Goal: Information Seeking & Learning: Learn about a topic

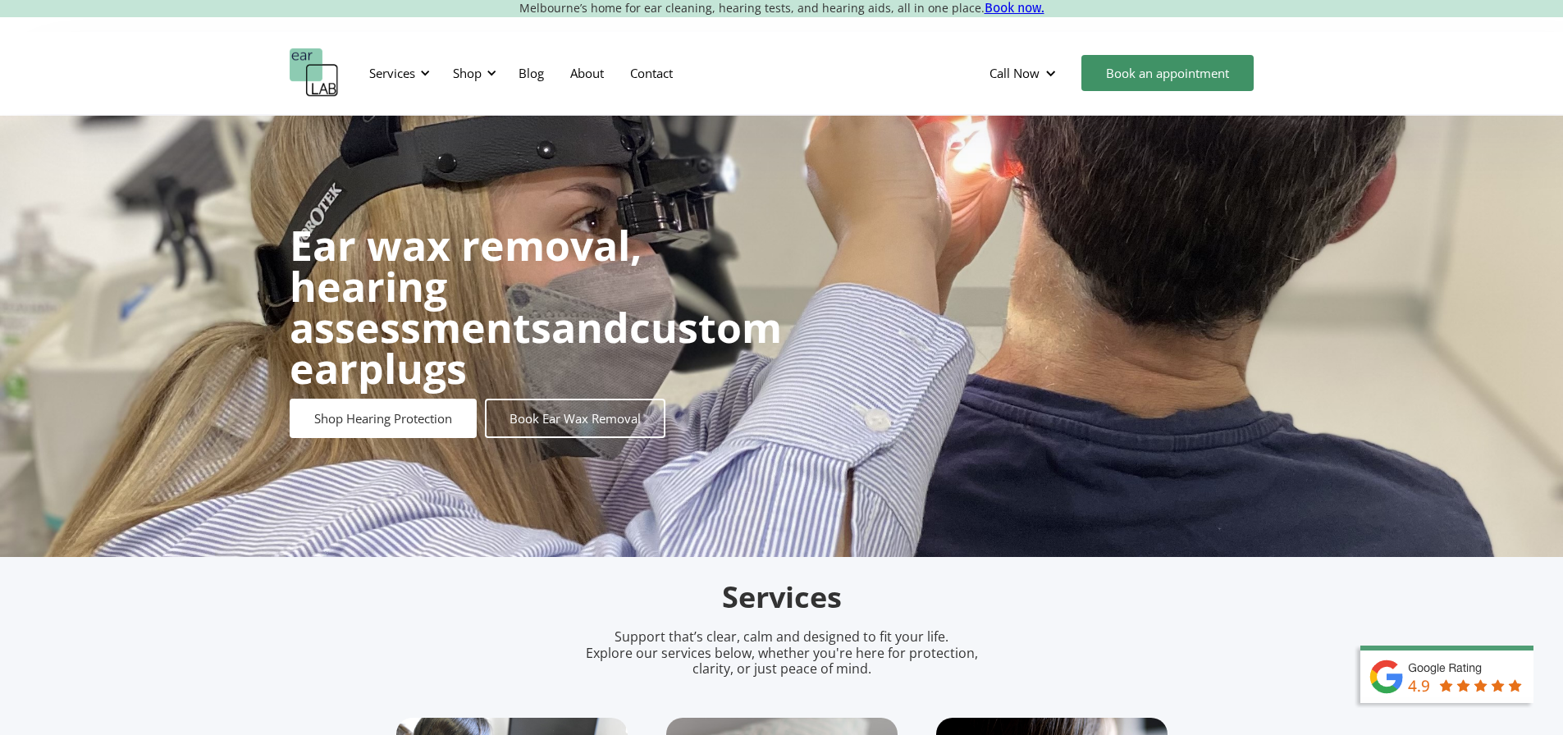
click at [423, 71] on div at bounding box center [424, 72] width 11 height 11
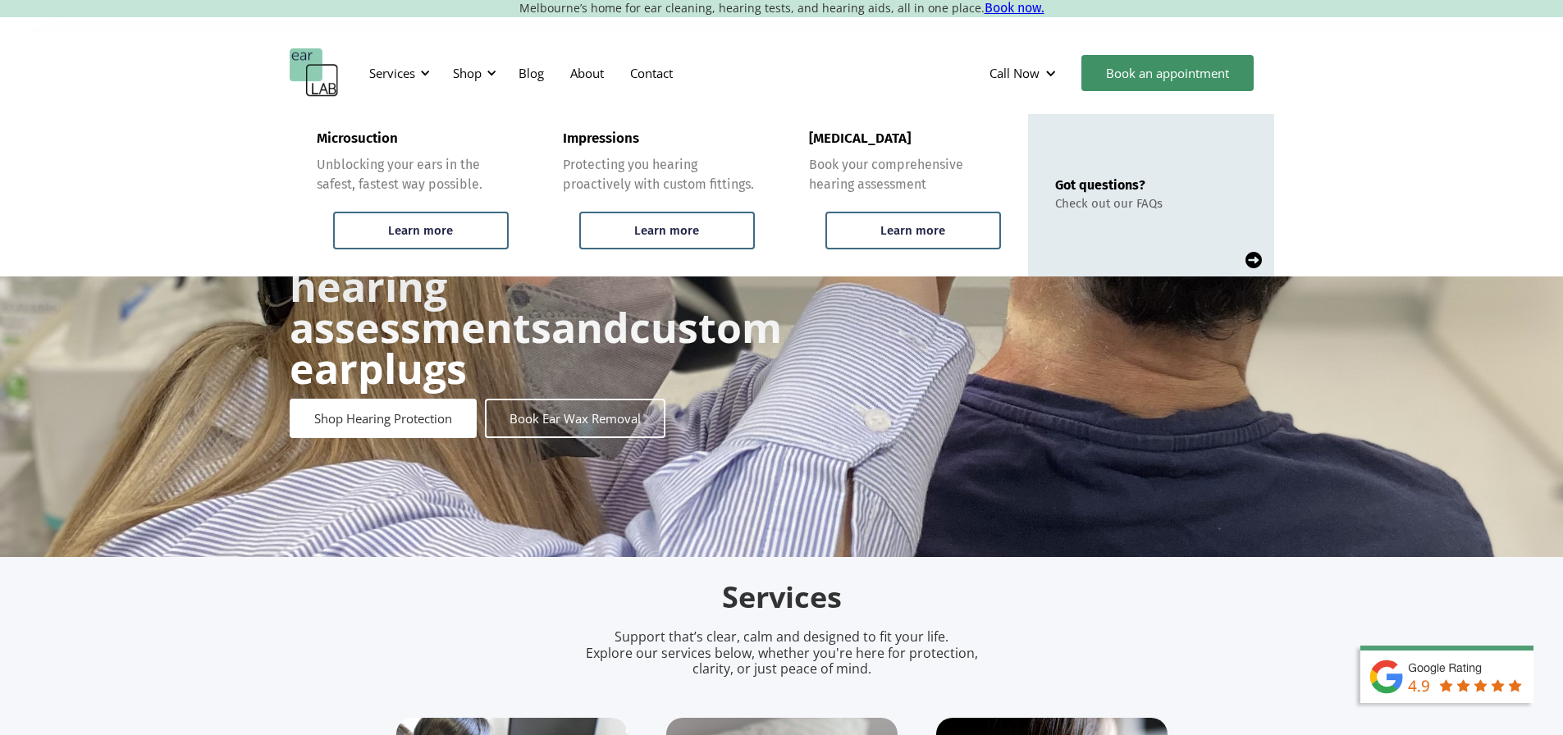
click at [1250, 258] on img at bounding box center [1253, 260] width 16 height 16
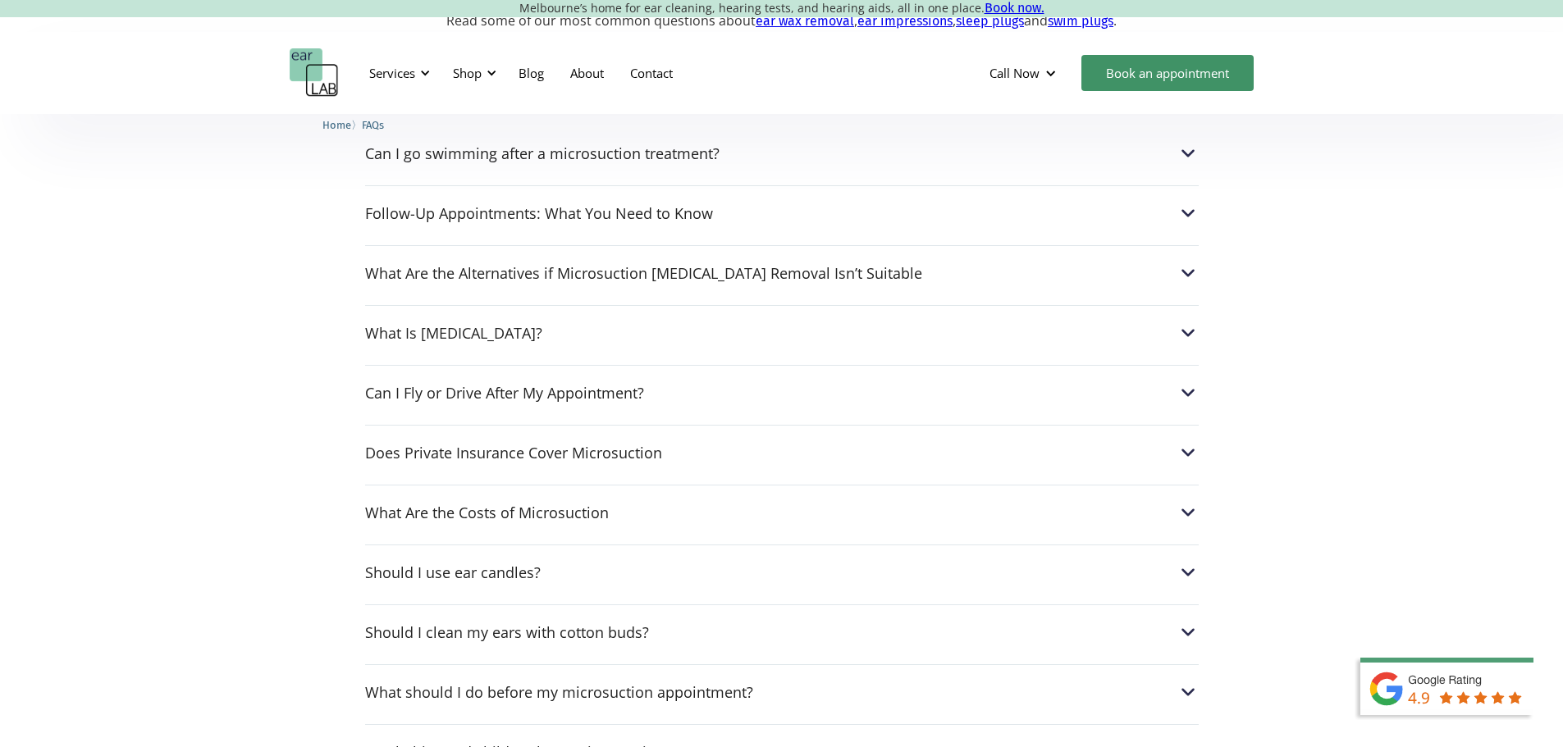
scroll to position [574, 0]
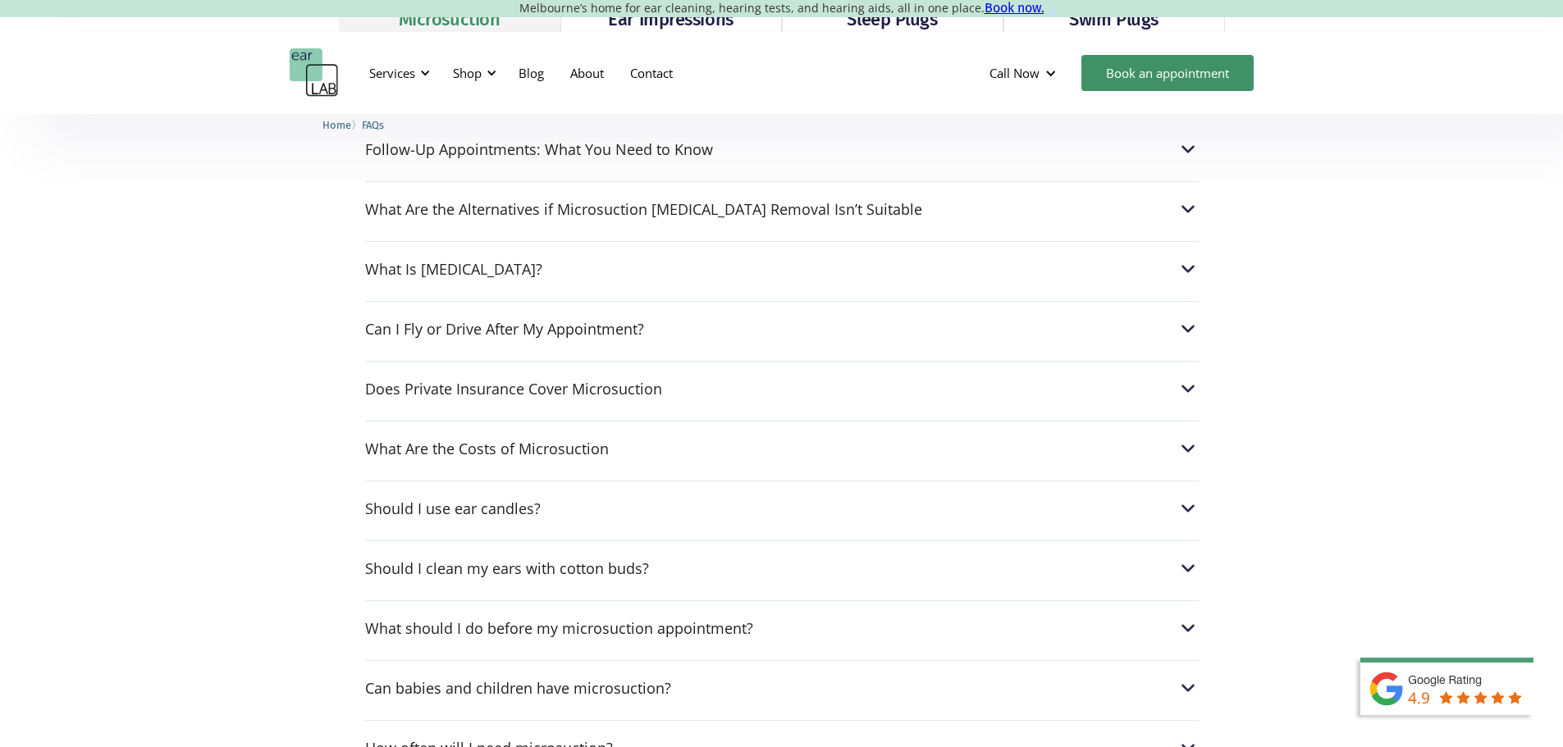
click at [1190, 389] on img at bounding box center [1187, 388] width 21 height 21
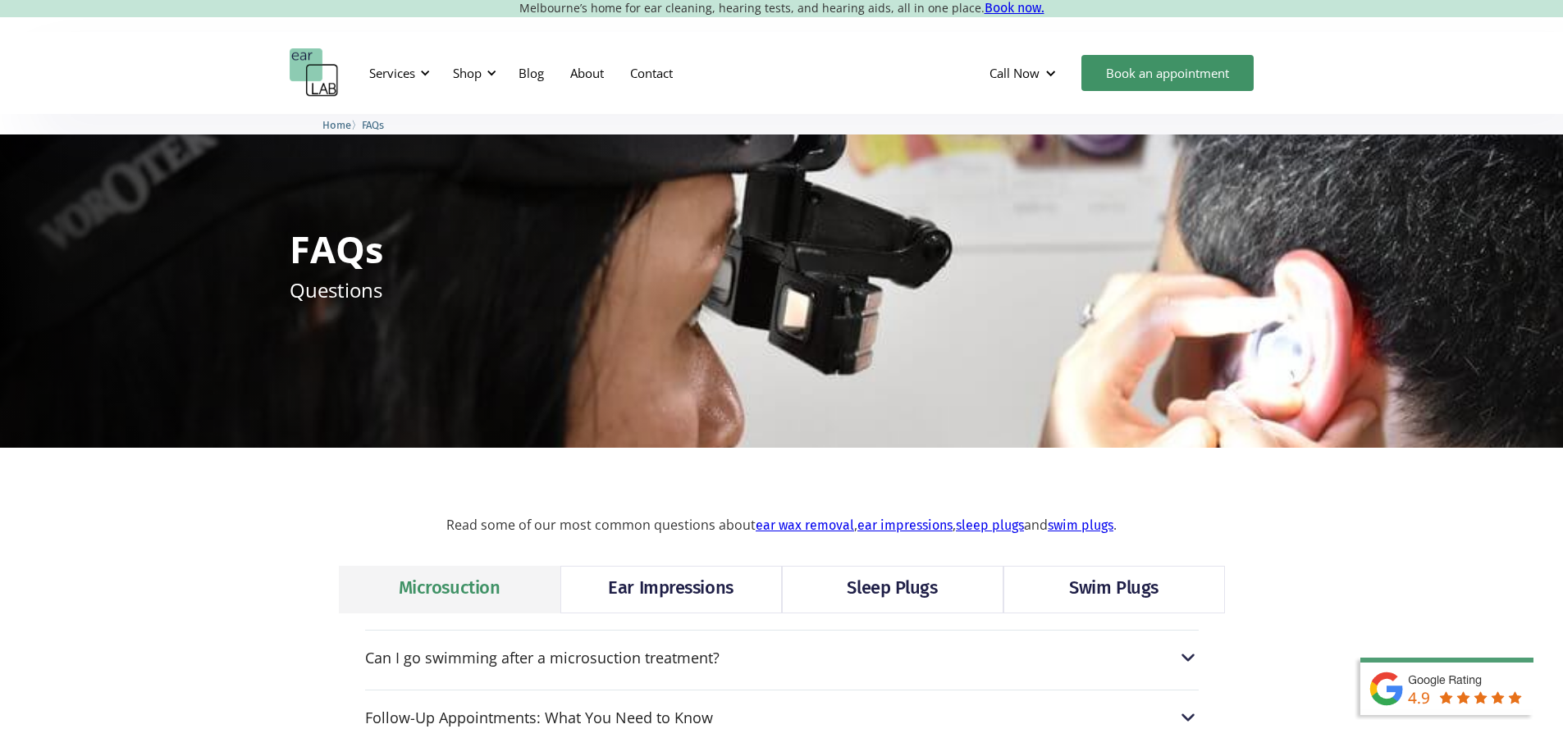
scroll to position [0, 0]
